Goal: Task Accomplishment & Management: Use online tool/utility

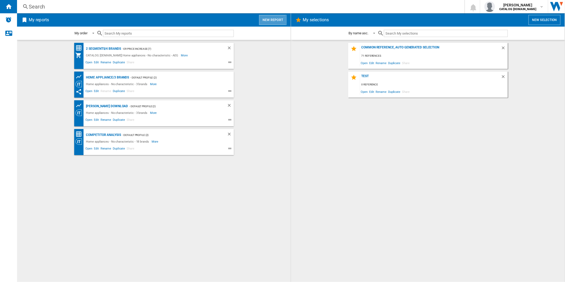
click at [272, 20] on button "New report" at bounding box center [272, 20] width 27 height 10
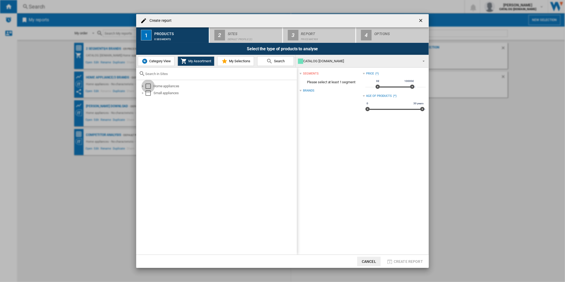
drag, startPoint x: 147, startPoint y: 86, endPoint x: 184, endPoint y: 76, distance: 37.7
click at [147, 86] on div "Select" at bounding box center [147, 86] width 5 height 5
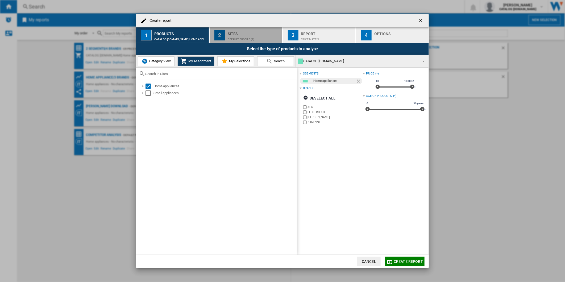
drag, startPoint x: 263, startPoint y: 39, endPoint x: 282, endPoint y: 39, distance: 19.4
click at [263, 39] on div "Default profile (2)" at bounding box center [254, 38] width 52 height 6
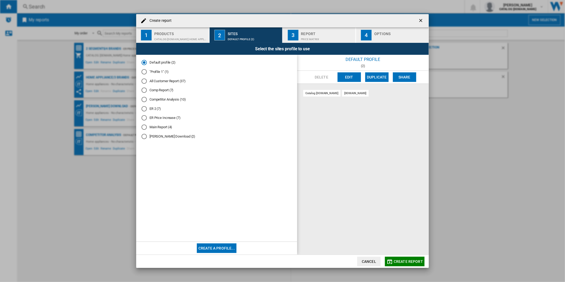
click at [352, 78] on button "Edit" at bounding box center [349, 77] width 23 height 10
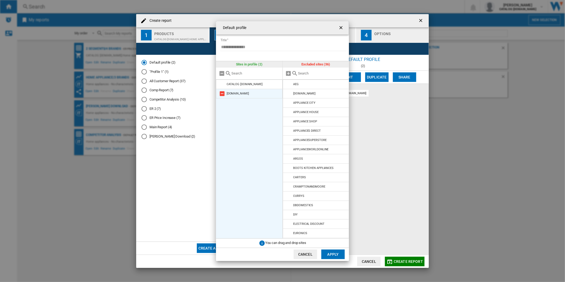
click at [224, 92] on md-icon at bounding box center [222, 93] width 6 height 6
click at [289, 101] on md-icon at bounding box center [289, 103] width 6 height 6
click at [289, 130] on md-icon at bounding box center [289, 131] width 6 height 6
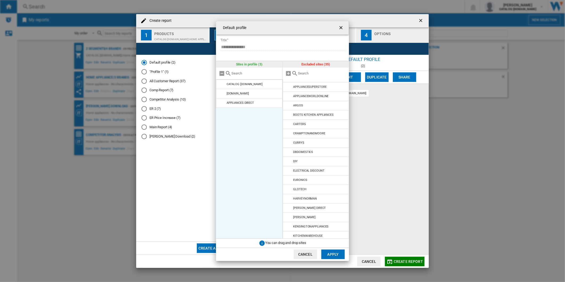
scroll to position [44, 0]
click at [288, 143] on md-icon at bounding box center [289, 142] width 6 height 6
click at [289, 208] on md-icon at bounding box center [289, 207] width 6 height 6
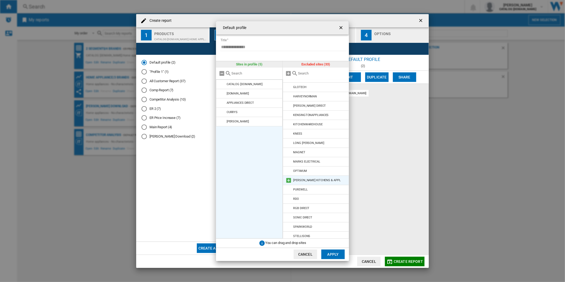
scroll to position [138, 0]
click at [290, 161] on md-icon at bounding box center [289, 161] width 6 height 6
click at [333, 249] on button "Apply" at bounding box center [332, 254] width 23 height 10
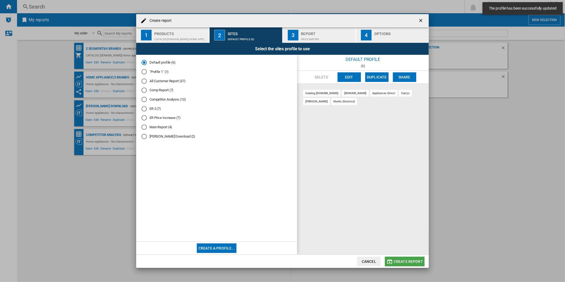
click at [417, 261] on span "Create report" at bounding box center [408, 261] width 29 height 4
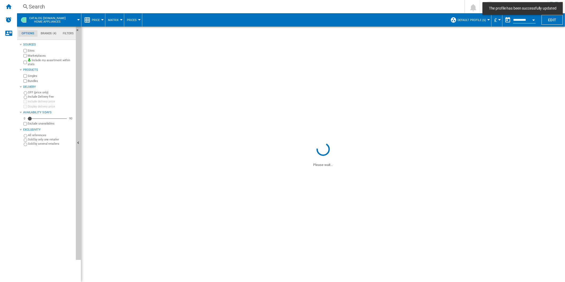
click at [262, 11] on div "Search Search 0 [PERSON_NAME] CATALOG [DOMAIN_NAME] CATALOG [DOMAIN_NAME] My se…" at bounding box center [291, 6] width 548 height 13
click at [233, 10] on div "Search" at bounding box center [240, 6] width 422 height 7
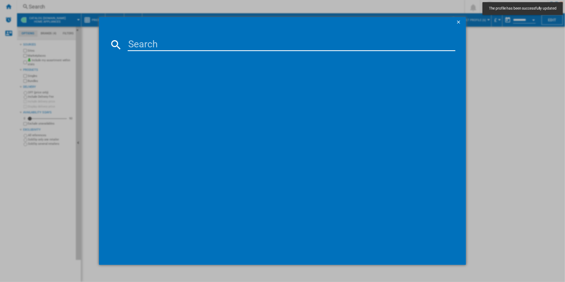
click at [205, 45] on input at bounding box center [292, 44] width 328 height 13
paste input "TR708L0B"
type input "TR708L0B"
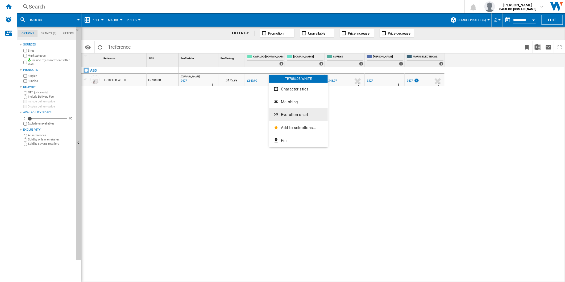
click at [298, 111] on button "Evolution chart" at bounding box center [298, 114] width 59 height 13
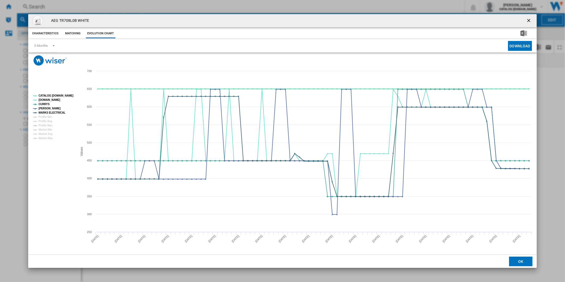
click at [53, 95] on tspan "CATALOG [DOMAIN_NAME]" at bounding box center [56, 95] width 35 height 3
